Goal: Complete application form: Fill out and submit a form for a specific purpose

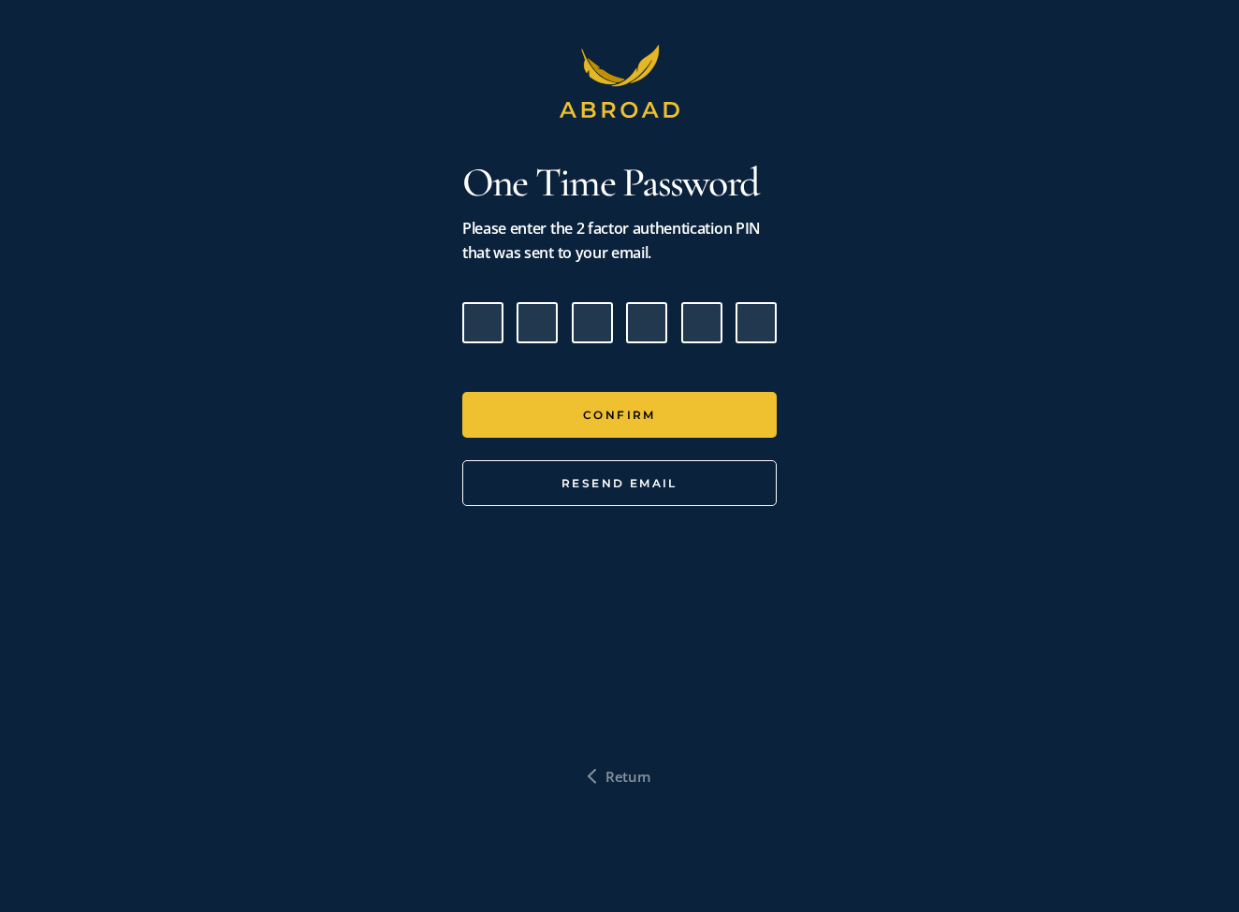
type input "6"
type input "4"
type input "6"
type input "0"
type input "6"
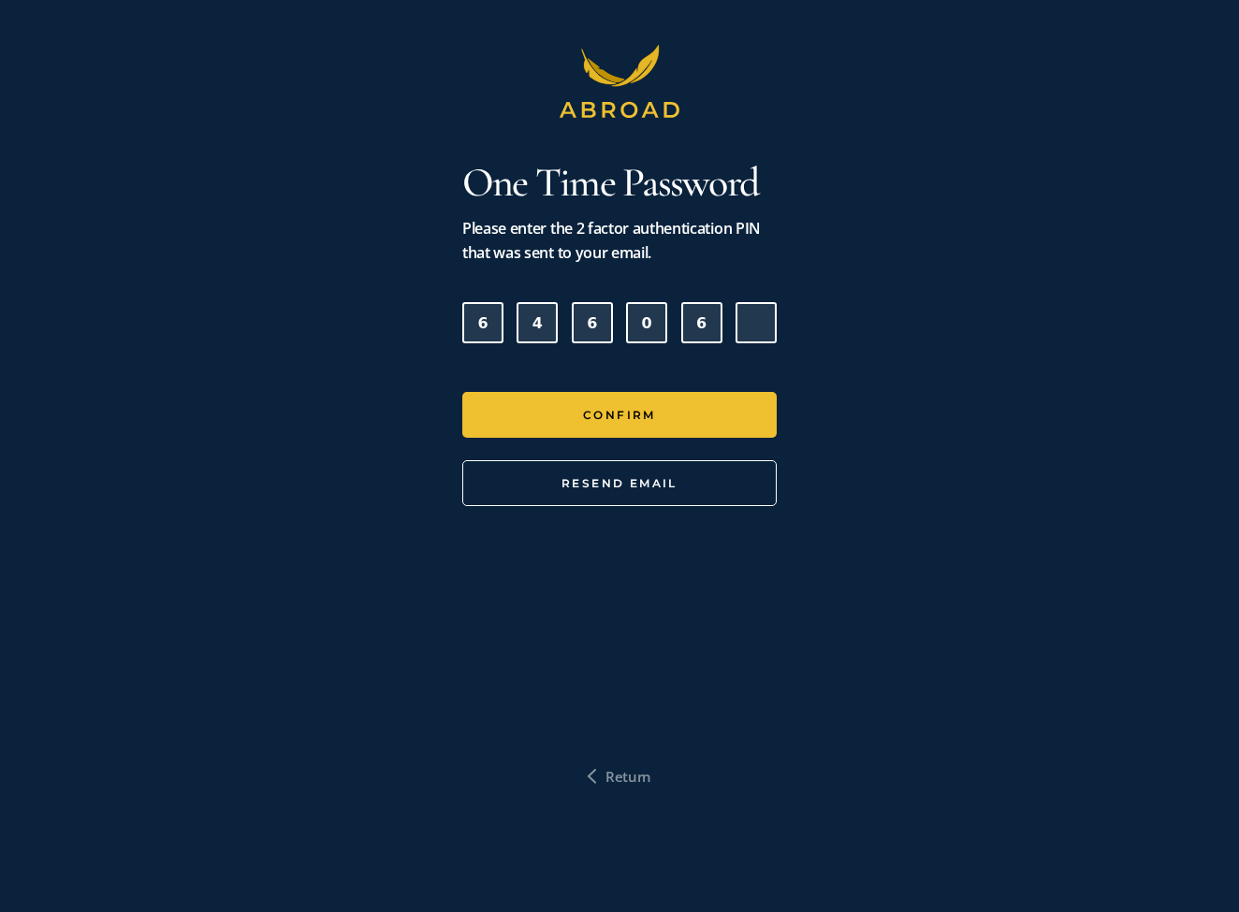
drag, startPoint x: 494, startPoint y: 323, endPoint x: 440, endPoint y: 321, distance: 54.3
click at [440, 321] on div "One Time Password Please enter the 2 factor authentication PIN that was sent to…" at bounding box center [619, 456] width 1239 height 912
type input "2"
type input "6"
type input "4"
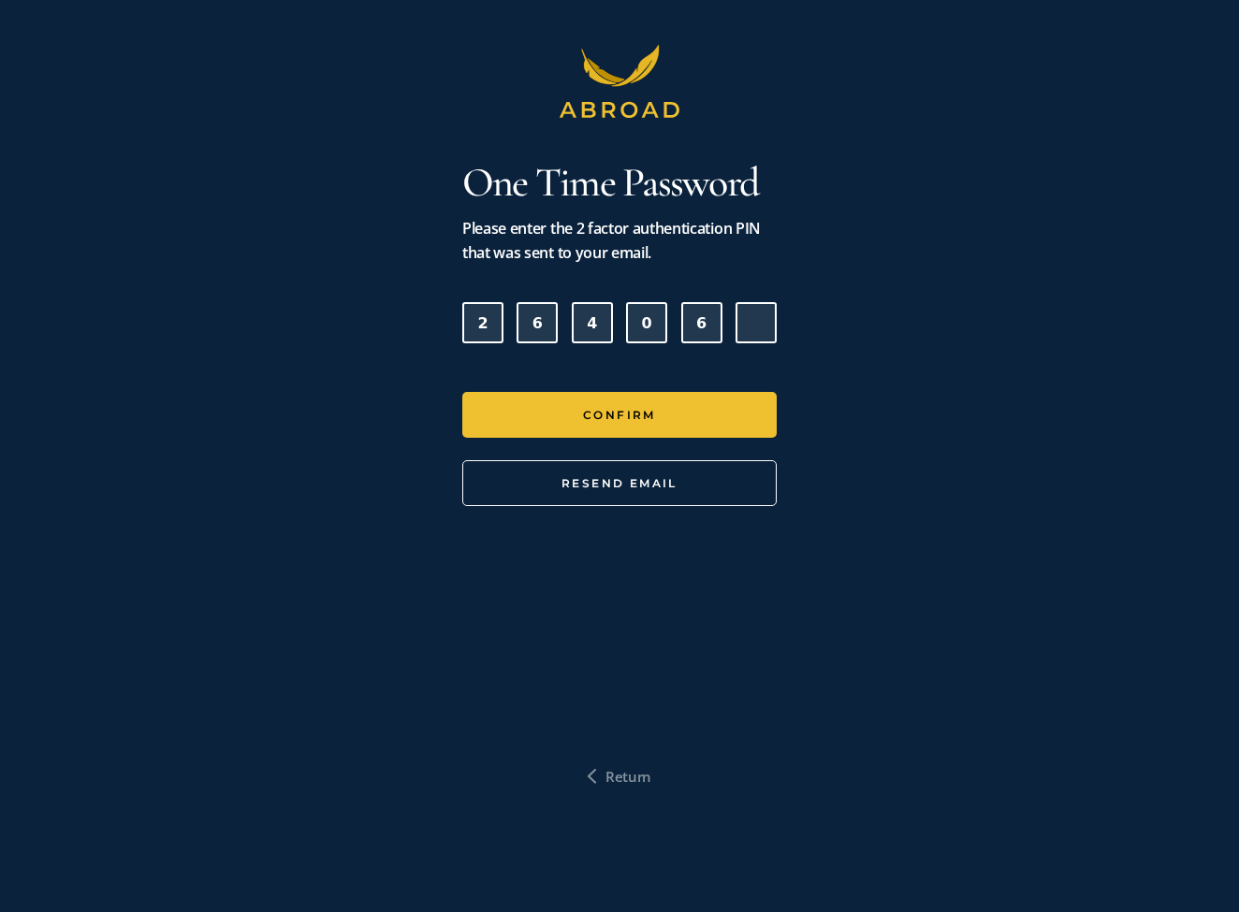
type input "6"
type input "0"
type input "6"
click at [556, 388] on form "2 6 4 6 0 6 Confirm Resend Email" at bounding box center [619, 404] width 314 height 204
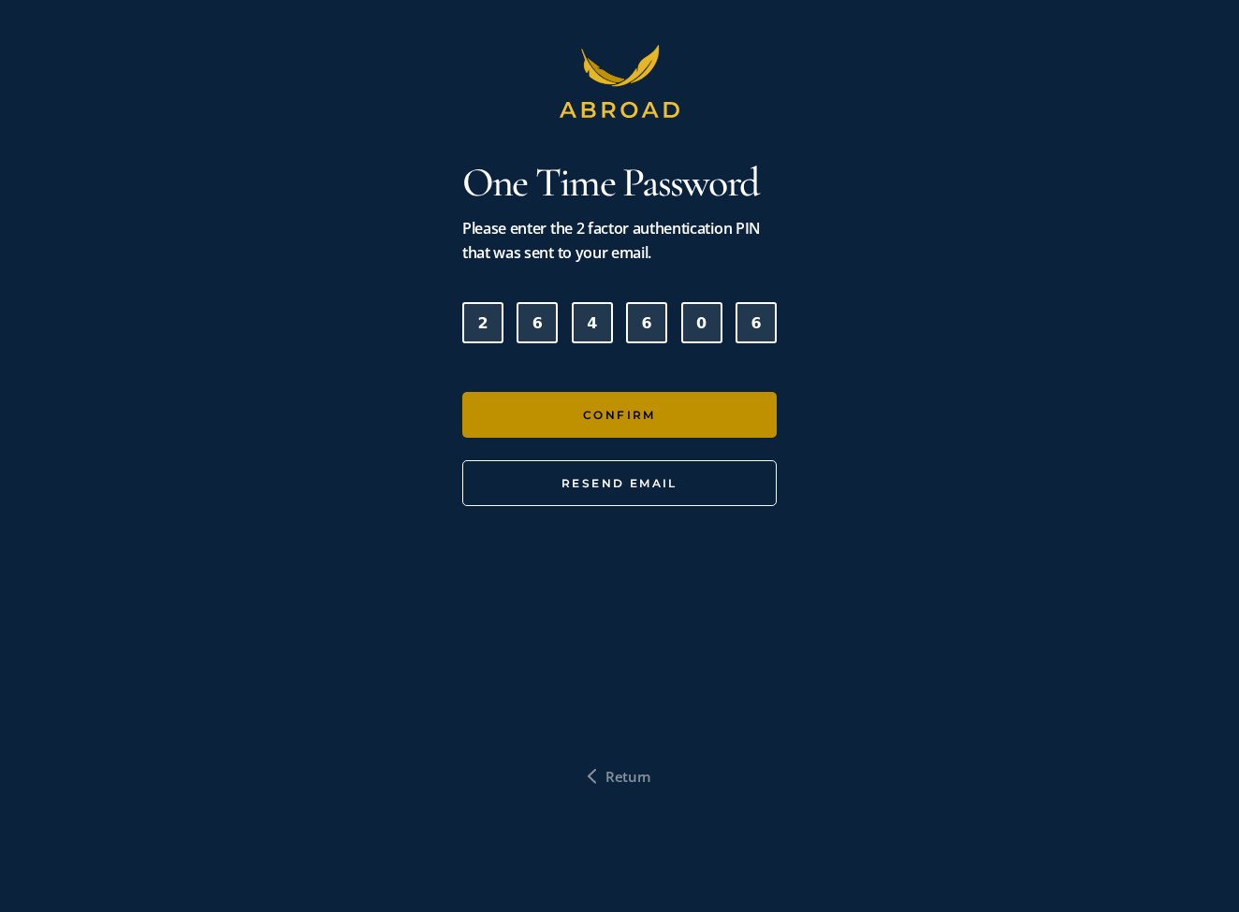
click at [539, 430] on button "Confirm" at bounding box center [619, 415] width 314 height 46
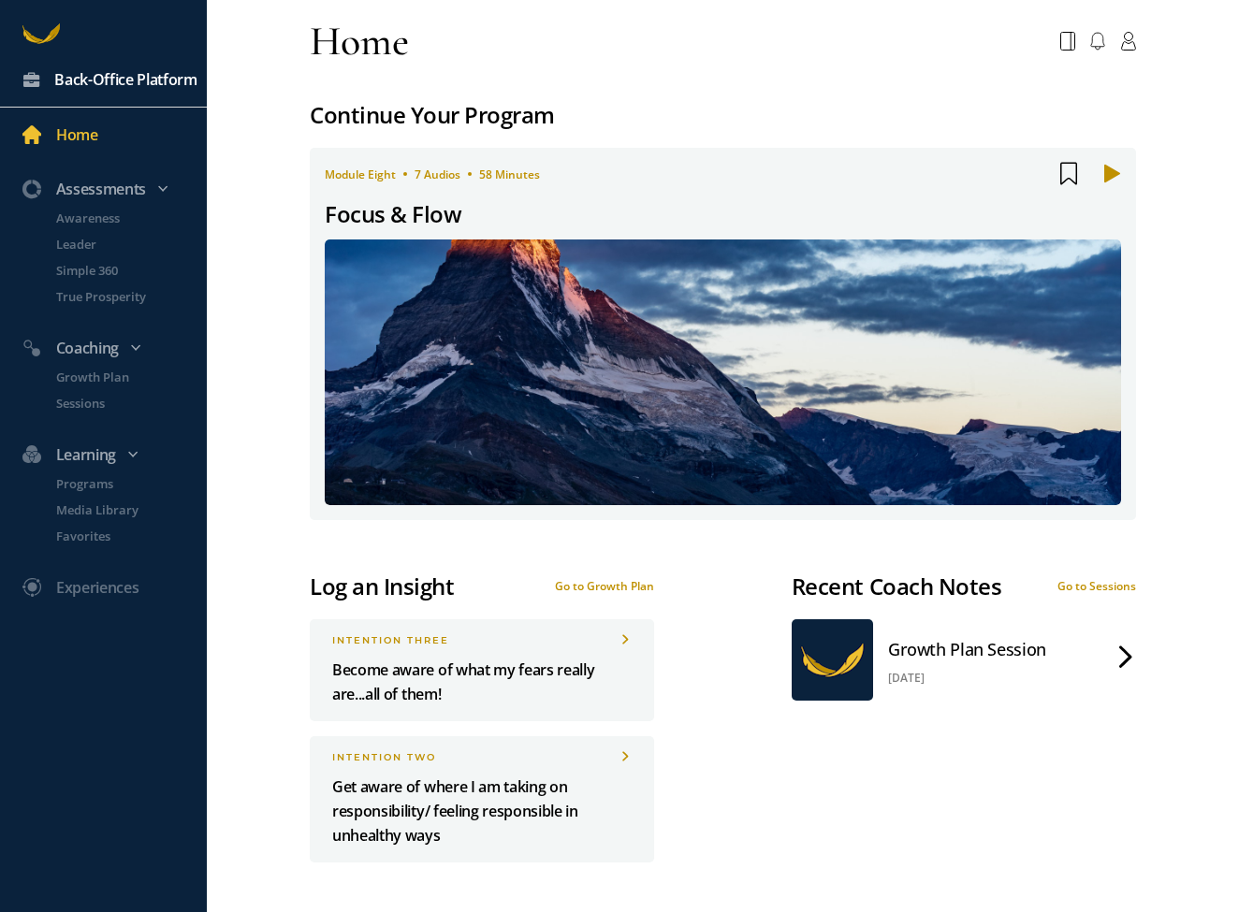
click at [94, 80] on div "Back-Office Platform" at bounding box center [125, 79] width 143 height 24
